Goal: Browse casually

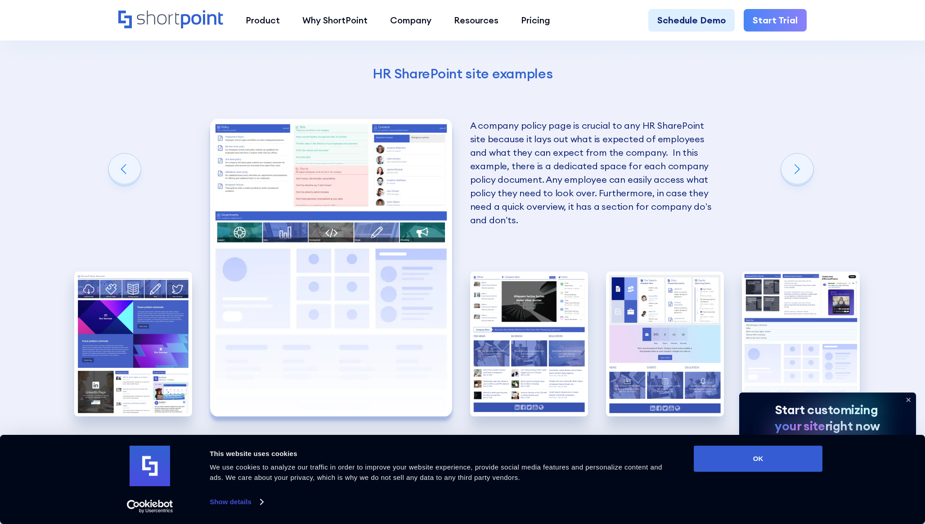
scroll to position [1930, 0]
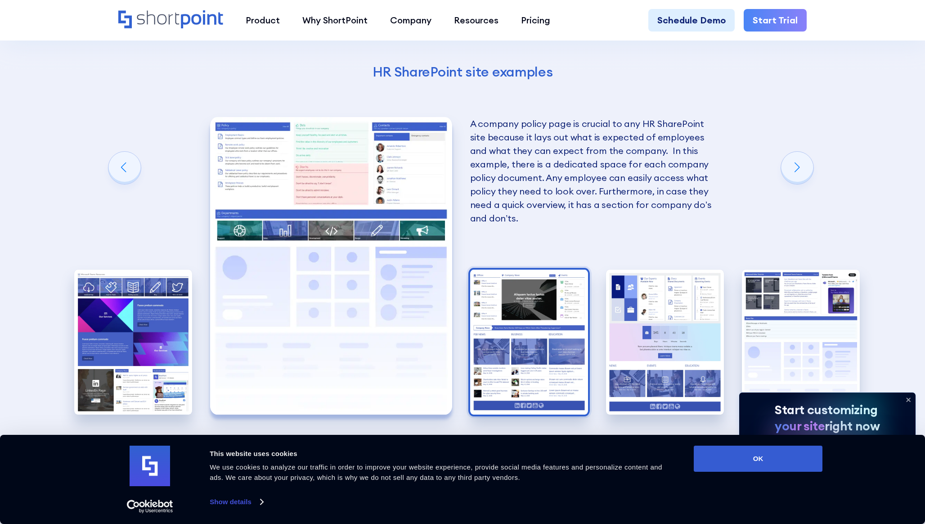
click at [532, 347] on img "3 / 5" at bounding box center [529, 342] width 118 height 145
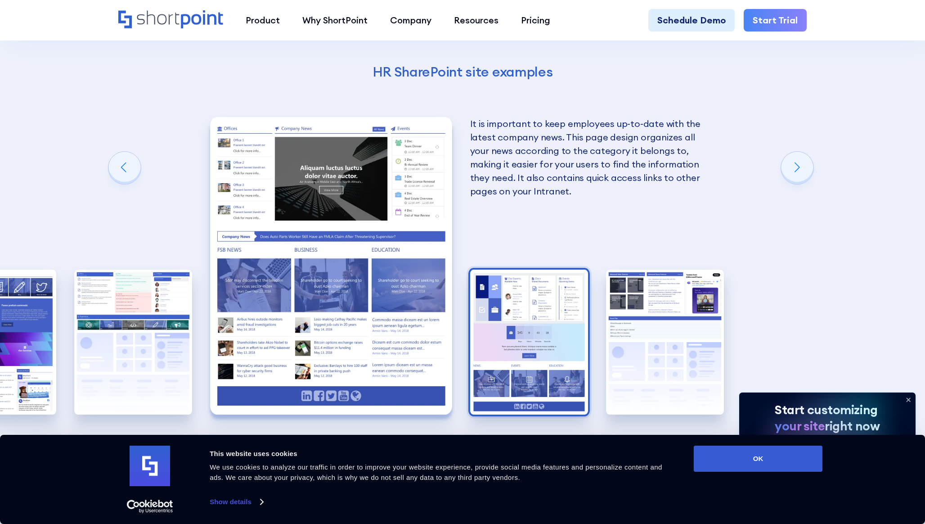
click at [560, 324] on img "4 / 5" at bounding box center [529, 342] width 118 height 145
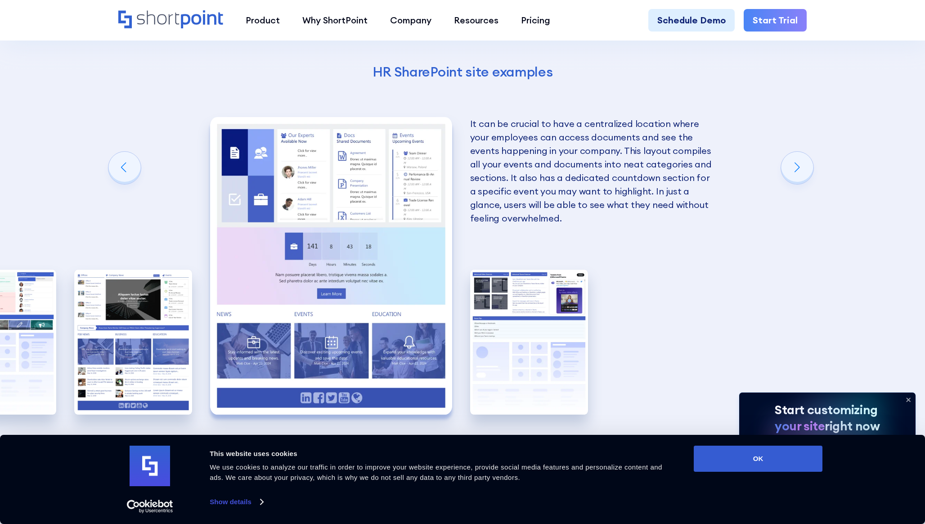
click at [560, 324] on img "5 / 5" at bounding box center [529, 342] width 118 height 145
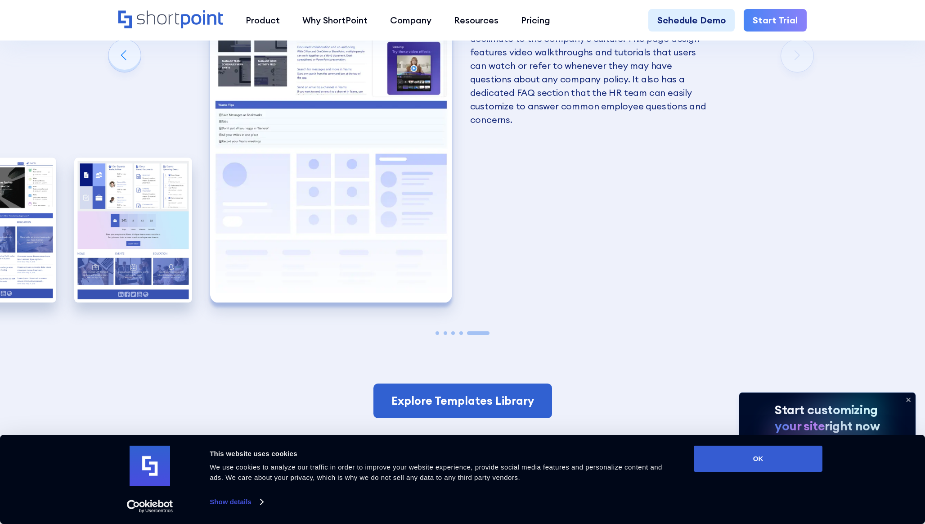
scroll to position [2042, 0]
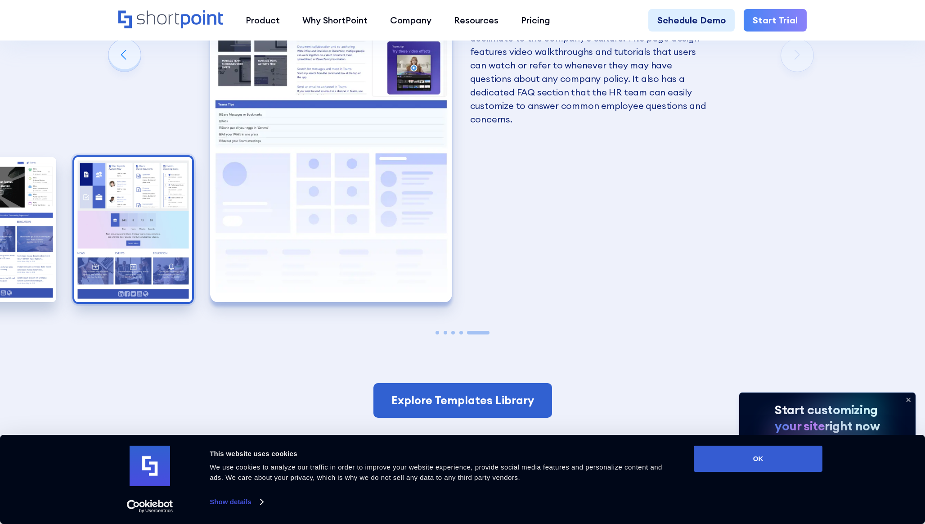
click at [139, 229] on img "4 / 5" at bounding box center [133, 229] width 118 height 145
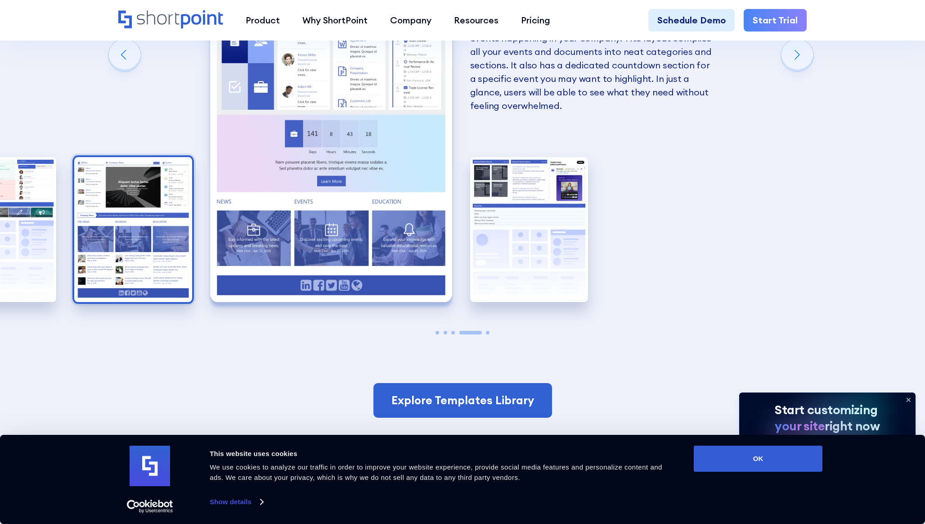
click at [138, 225] on img "3 / 5" at bounding box center [133, 229] width 118 height 145
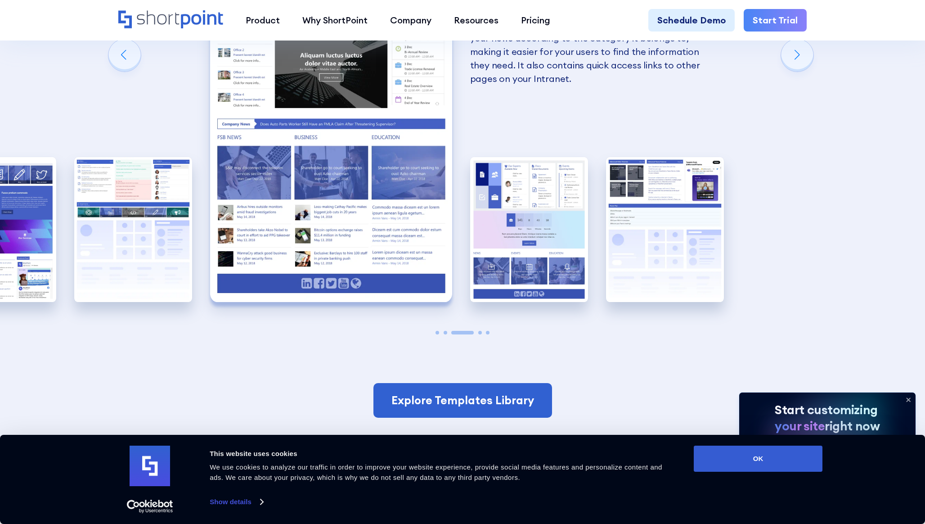
click at [138, 225] on img "2 / 5" at bounding box center [133, 229] width 118 height 145
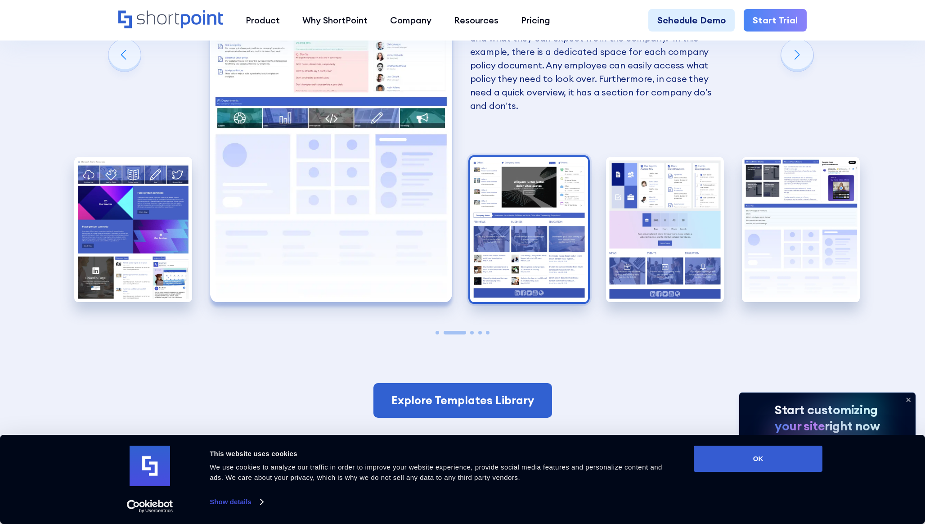
click at [138, 225] on img "1 / 5" at bounding box center [133, 229] width 118 height 145
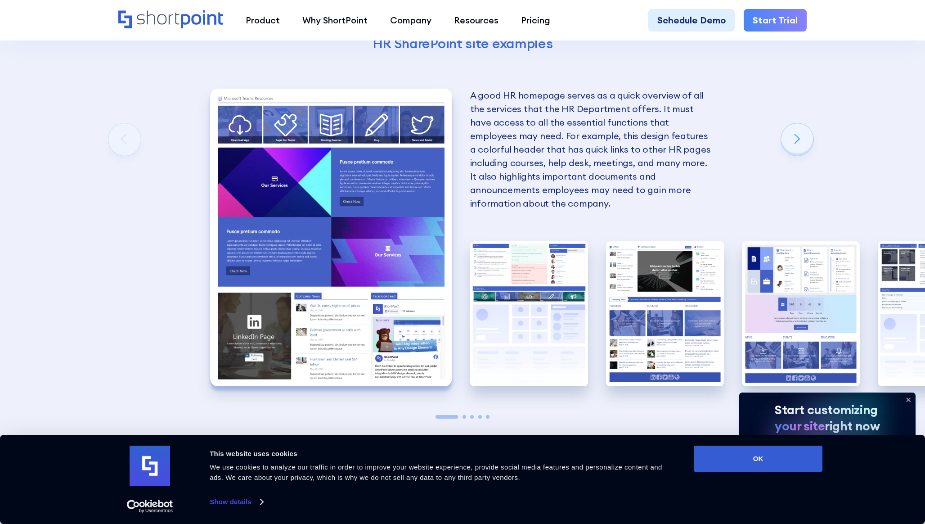
scroll to position [1960, 0]
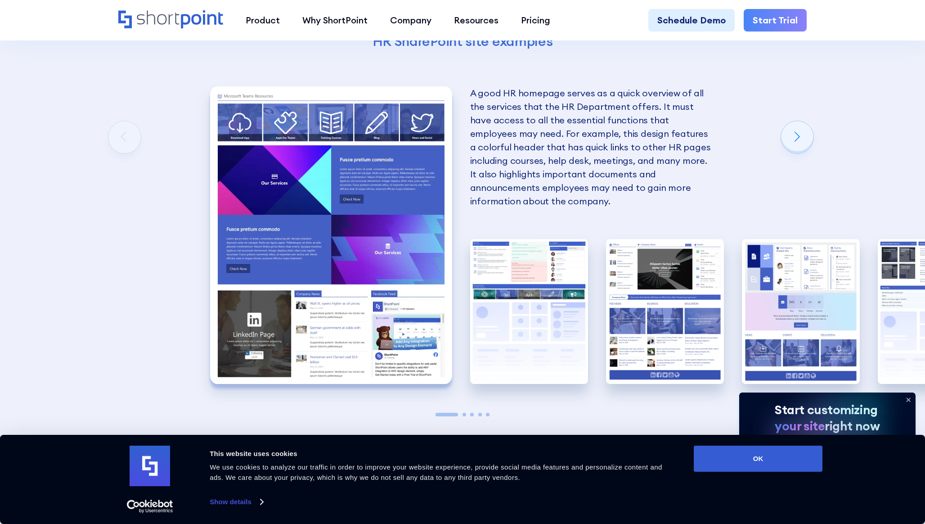
click at [310, 128] on img "1 / 5" at bounding box center [331, 234] width 242 height 297
